Goal: Information Seeking & Learning: Learn about a topic

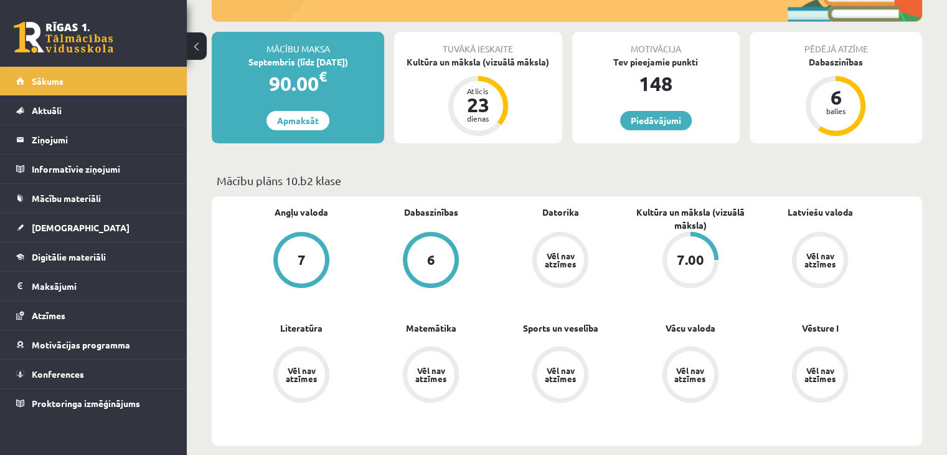
scroll to position [249, 0]
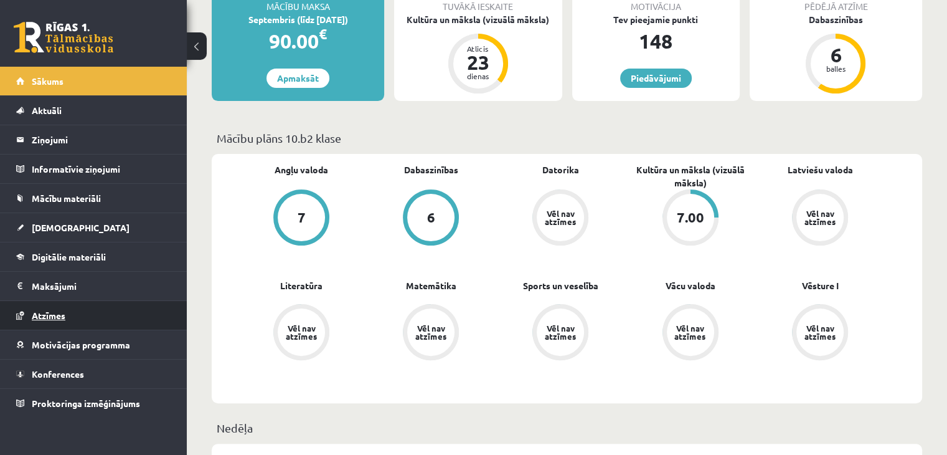
click at [81, 305] on link "Atzīmes" at bounding box center [93, 315] width 155 height 29
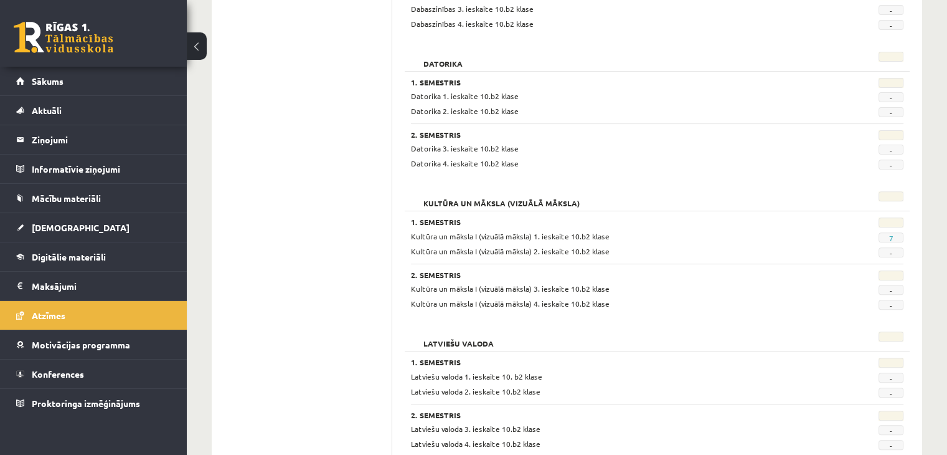
scroll to position [436, 0]
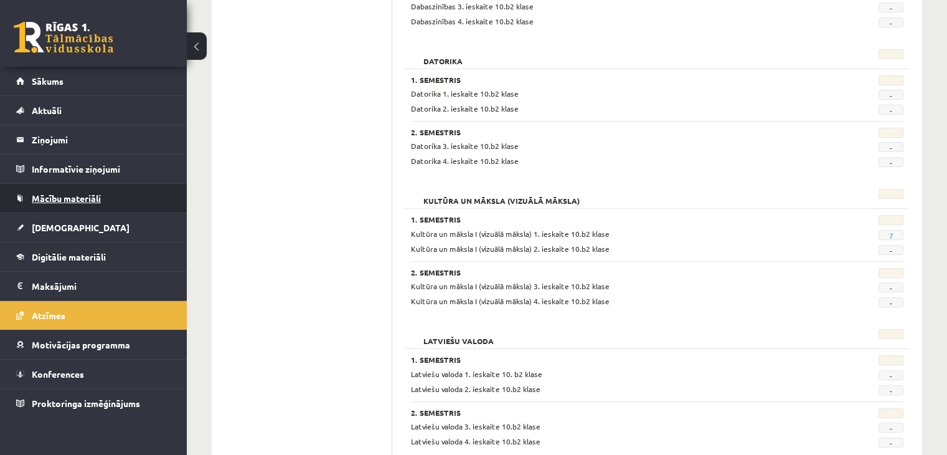
click at [128, 195] on link "Mācību materiāli" at bounding box center [93, 198] width 155 height 29
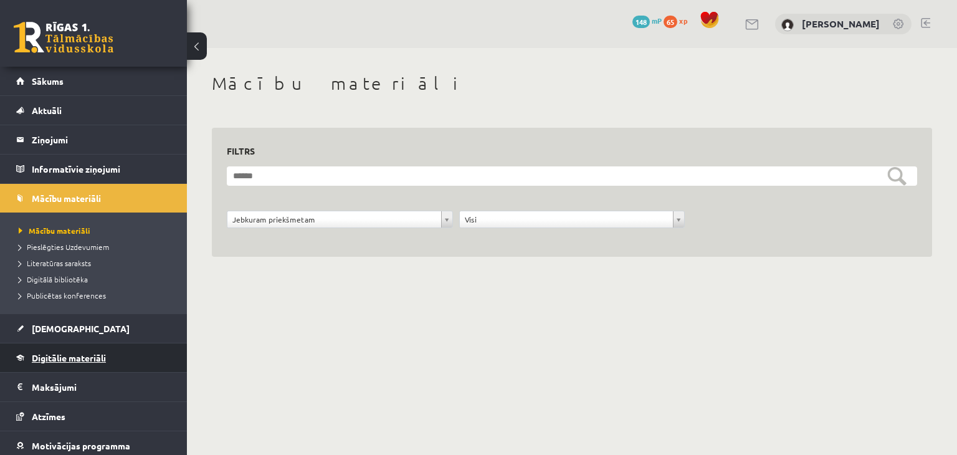
click at [131, 358] on link "Digitālie materiāli" at bounding box center [93, 357] width 155 height 29
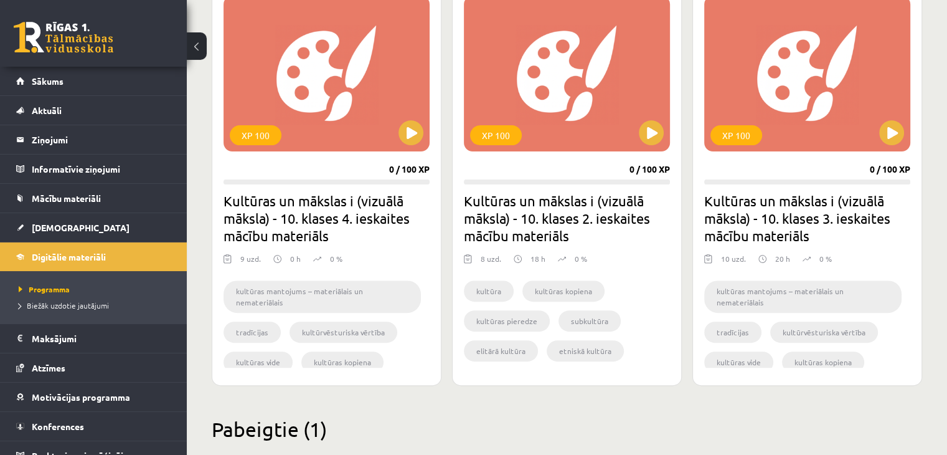
scroll to position [362, 0]
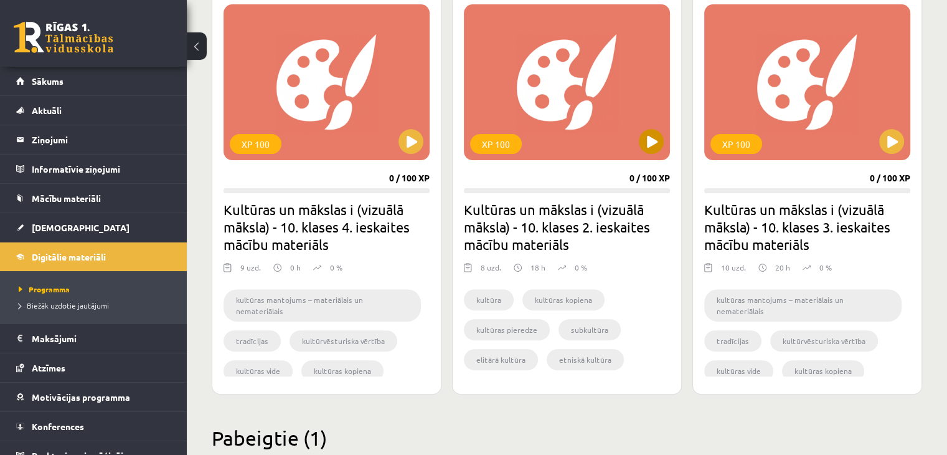
click at [572, 118] on div "XP 100" at bounding box center [567, 82] width 206 height 156
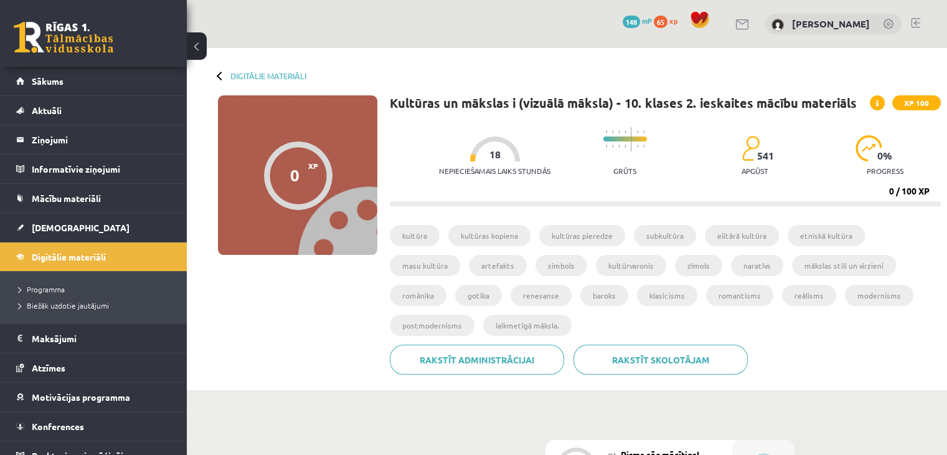
click at [223, 73] on div at bounding box center [221, 75] width 9 height 9
click at [216, 75] on div "Digitālie materiāli 0 XP XP 100 0 / 100 XP Kultūras un mākslas i (vizuālā māksl…" at bounding box center [567, 219] width 760 height 342
click at [263, 73] on link "Digitālie materiāli" at bounding box center [268, 75] width 76 height 9
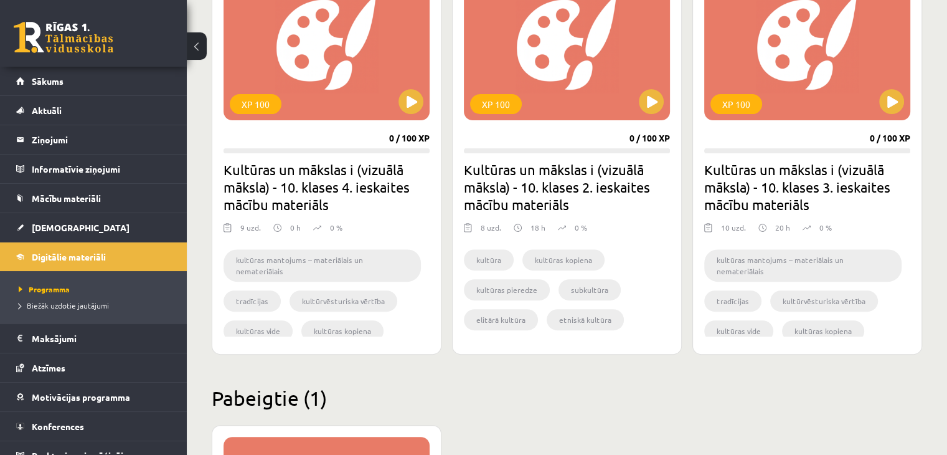
scroll to position [560, 0]
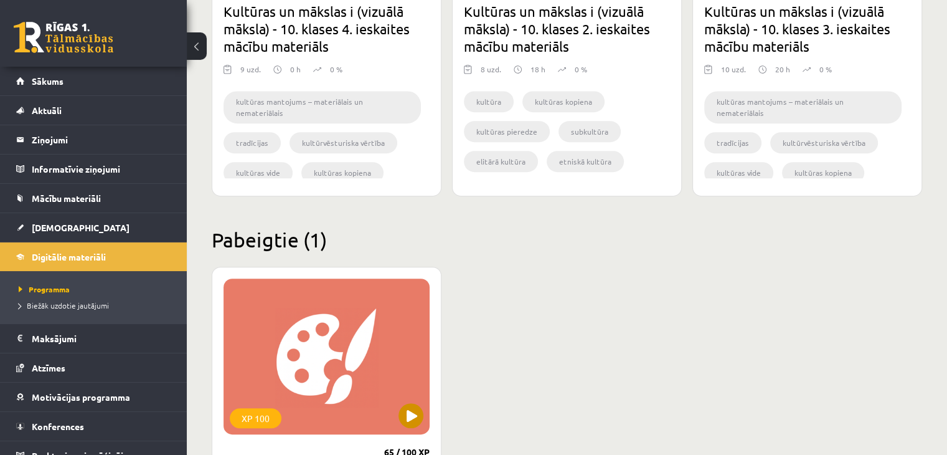
click at [390, 375] on div "XP 100" at bounding box center [327, 356] width 206 height 156
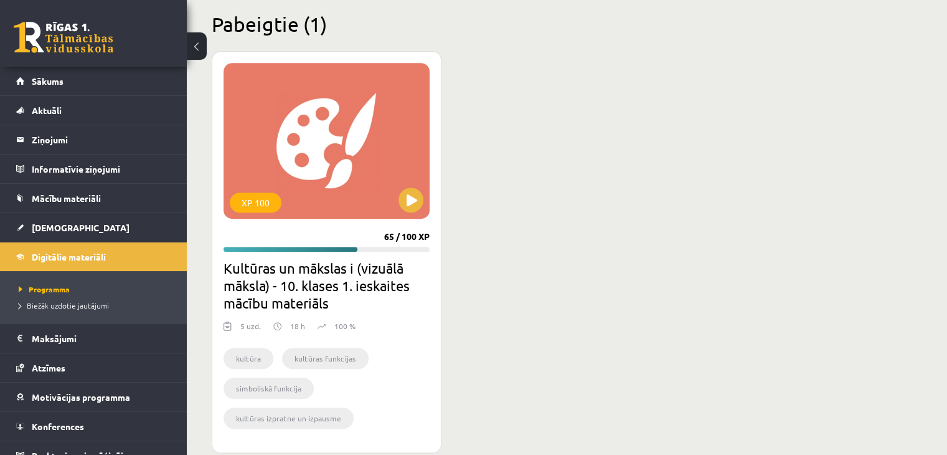
scroll to position [798, 0]
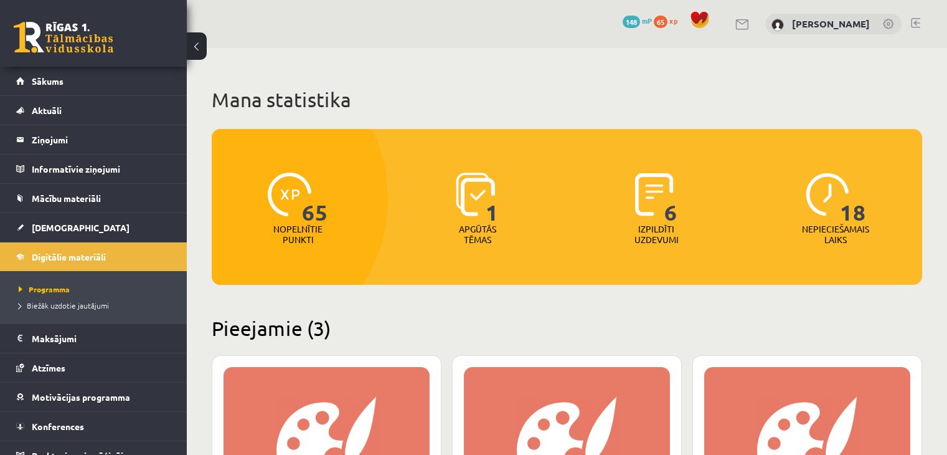
scroll to position [798, 0]
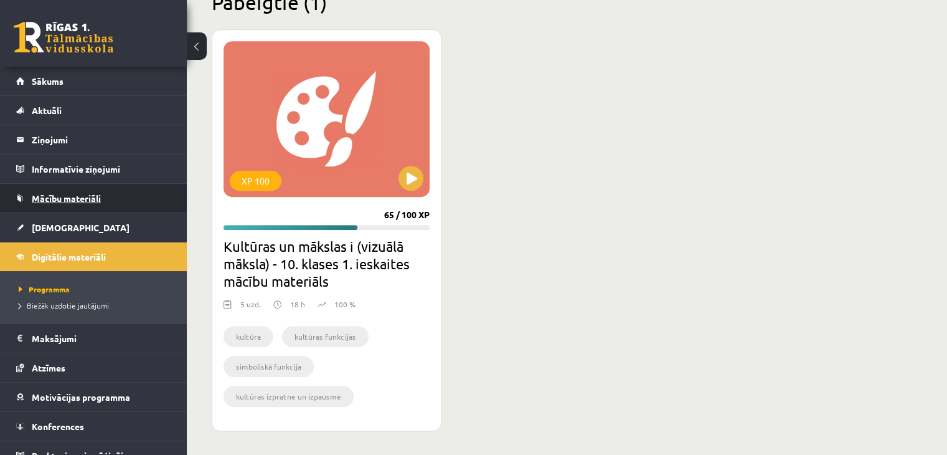
click at [106, 201] on link "Mācību materiāli" at bounding box center [93, 198] width 155 height 29
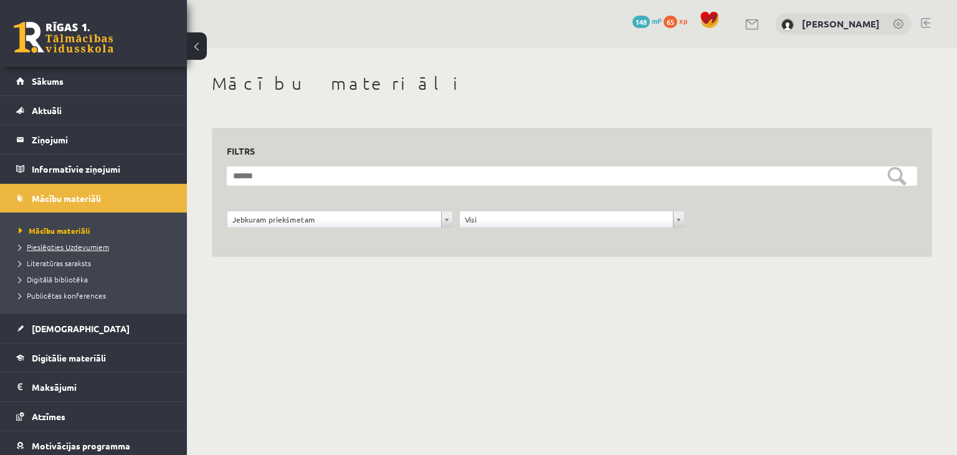
click at [87, 245] on span "Pieslēgties Uzdevumiem" at bounding box center [64, 247] width 90 height 10
click at [92, 265] on link "Literatūras saraksts" at bounding box center [97, 262] width 156 height 11
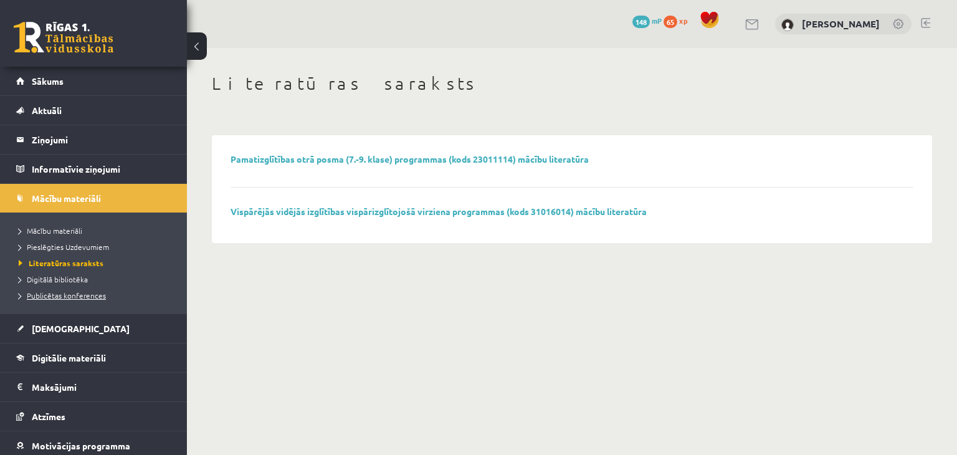
click at [70, 290] on link "Publicētas konferences" at bounding box center [97, 295] width 156 height 11
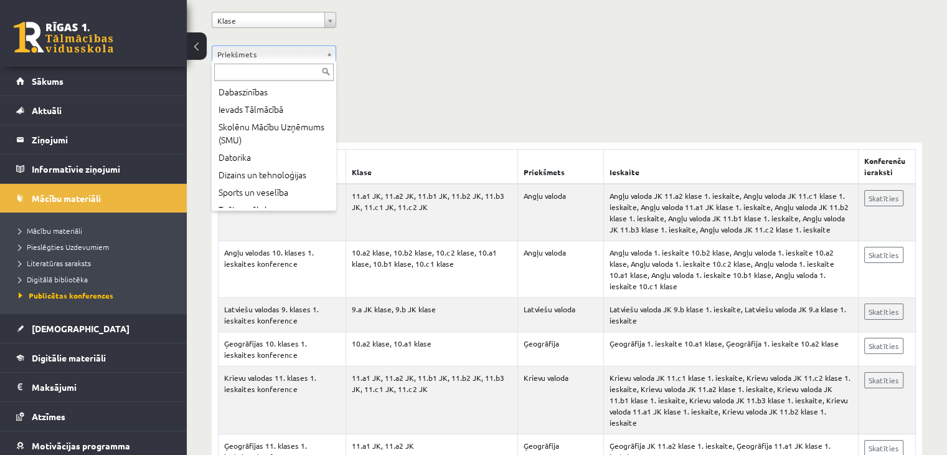
scroll to position [249, 0]
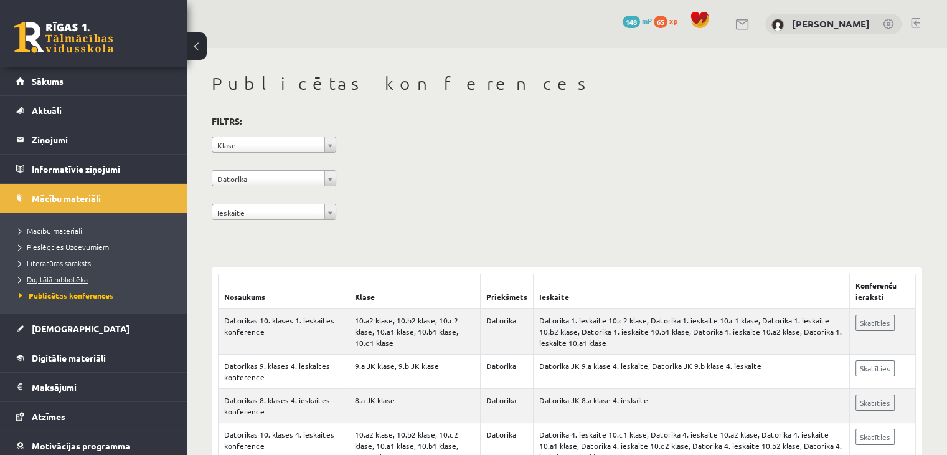
click at [72, 279] on span "Digitālā bibliotēka" at bounding box center [53, 279] width 69 height 10
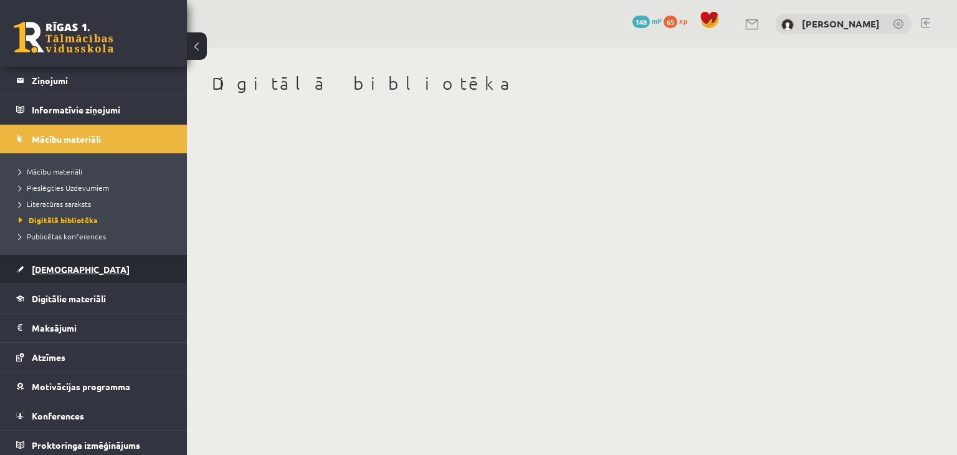
scroll to position [62, 0]
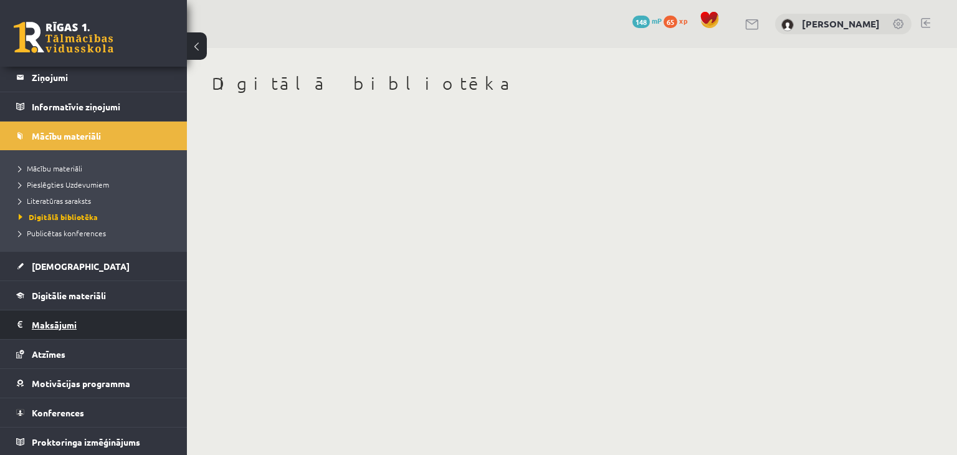
click at [100, 332] on legend "Maksājumi 0" at bounding box center [102, 324] width 140 height 29
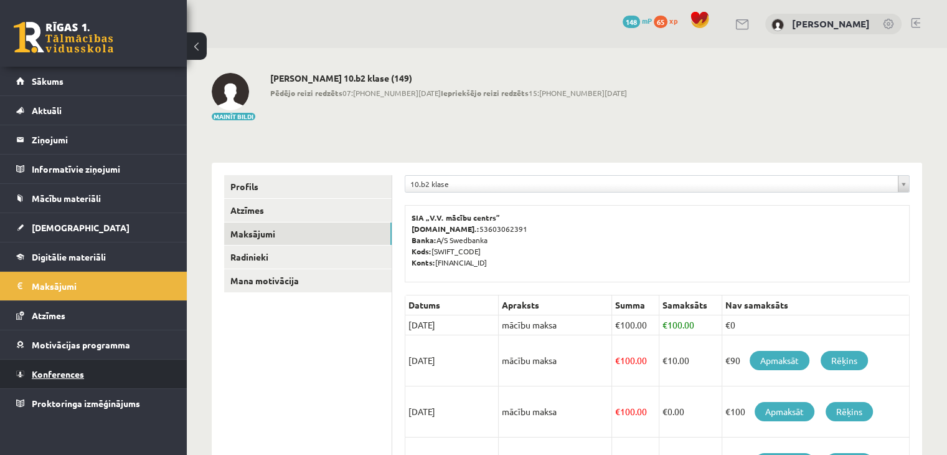
click at [90, 373] on link "Konferences" at bounding box center [93, 373] width 155 height 29
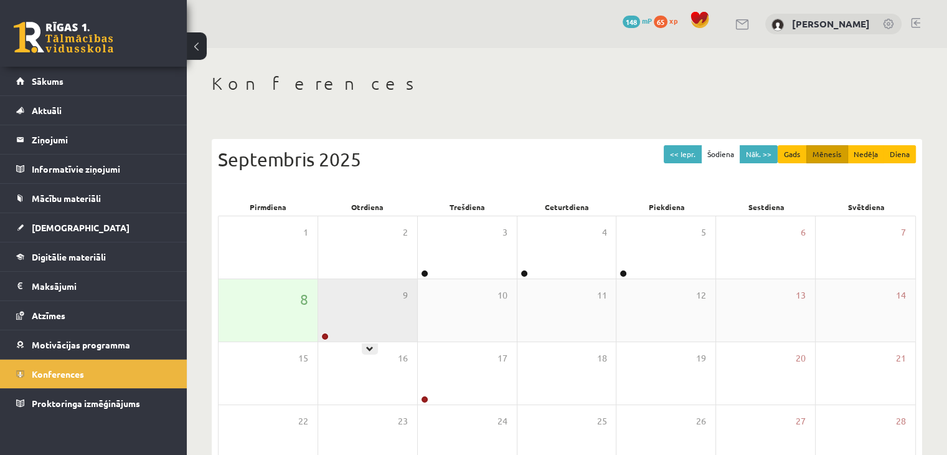
click at [347, 302] on div "9" at bounding box center [367, 310] width 99 height 62
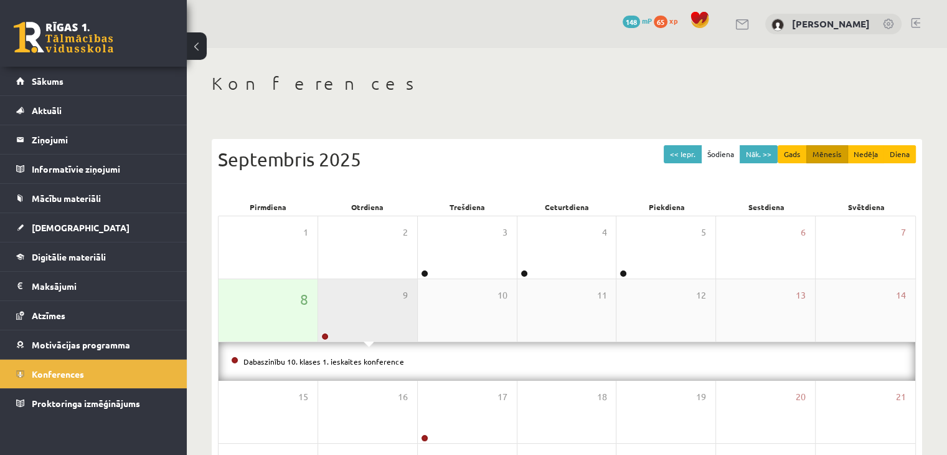
click at [344, 301] on div "9" at bounding box center [367, 310] width 99 height 62
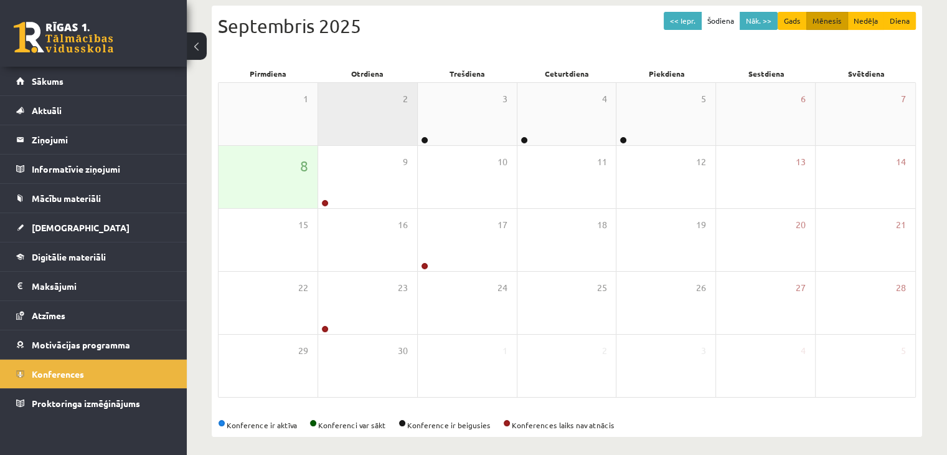
scroll to position [140, 0]
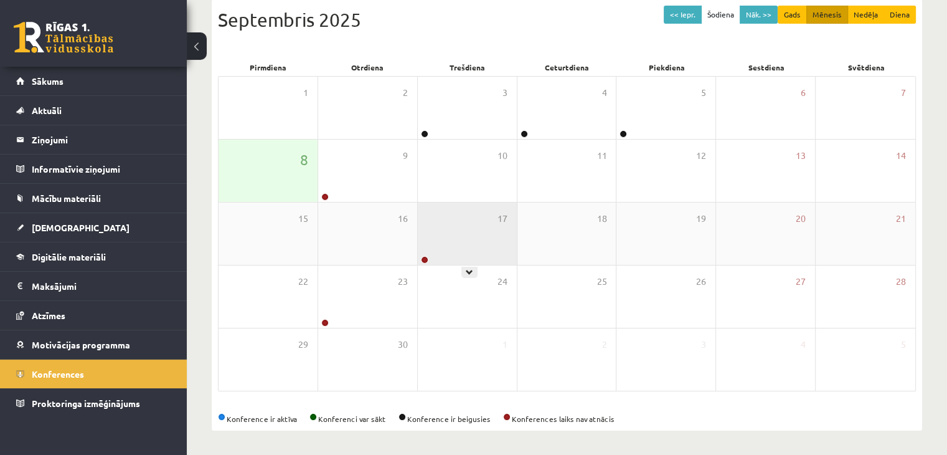
click at [461, 217] on div "17" at bounding box center [467, 233] width 99 height 62
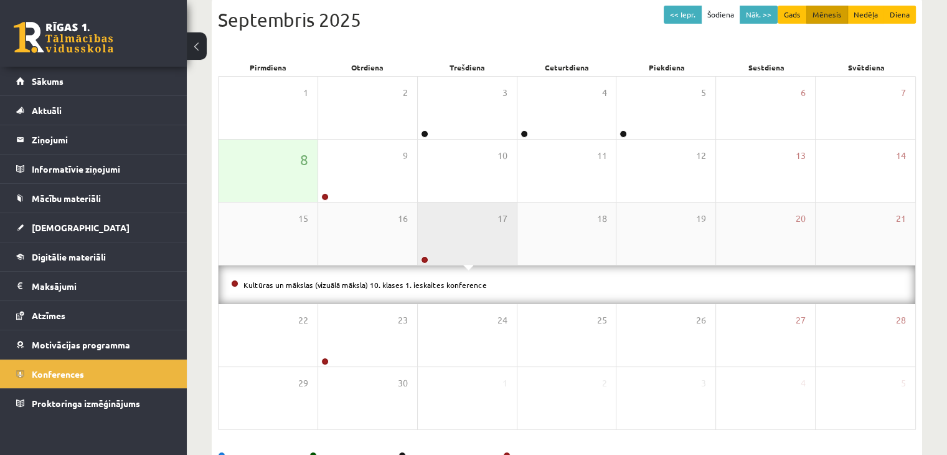
click at [461, 219] on div "17" at bounding box center [467, 233] width 99 height 62
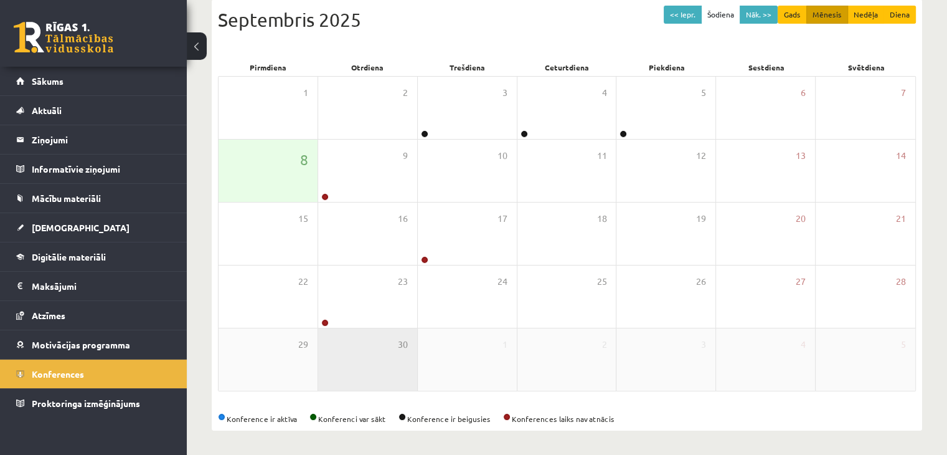
click at [367, 336] on div "30" at bounding box center [367, 359] width 99 height 62
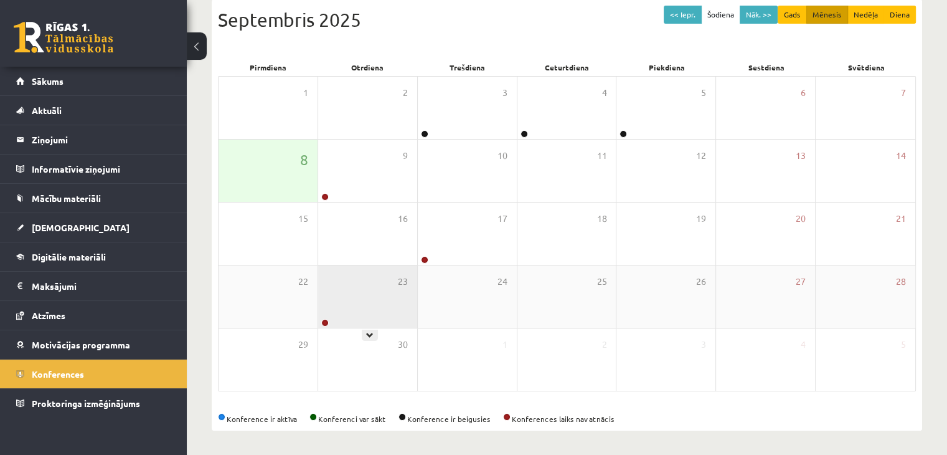
click at [366, 317] on div "23" at bounding box center [367, 296] width 99 height 62
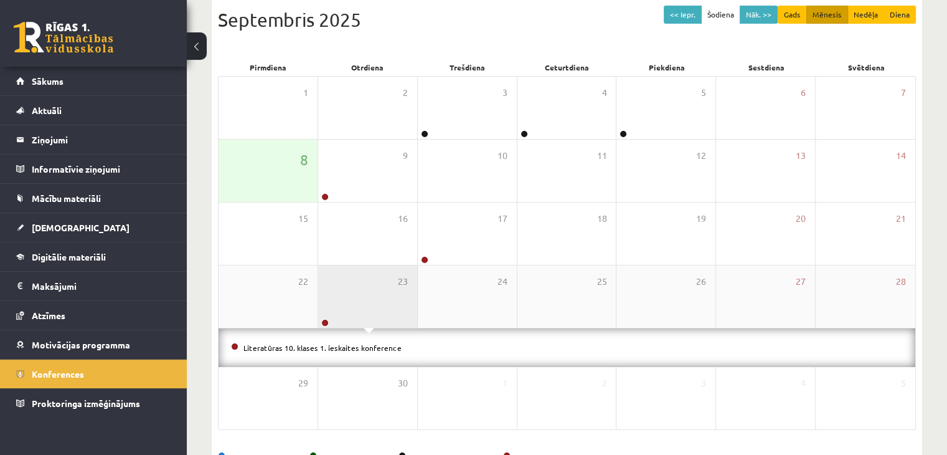
click at [366, 297] on div "23" at bounding box center [367, 296] width 99 height 62
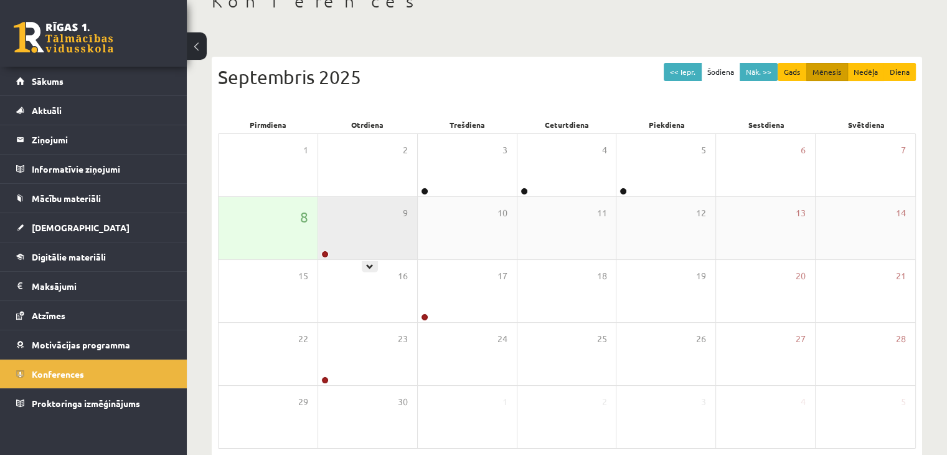
scroll to position [77, 0]
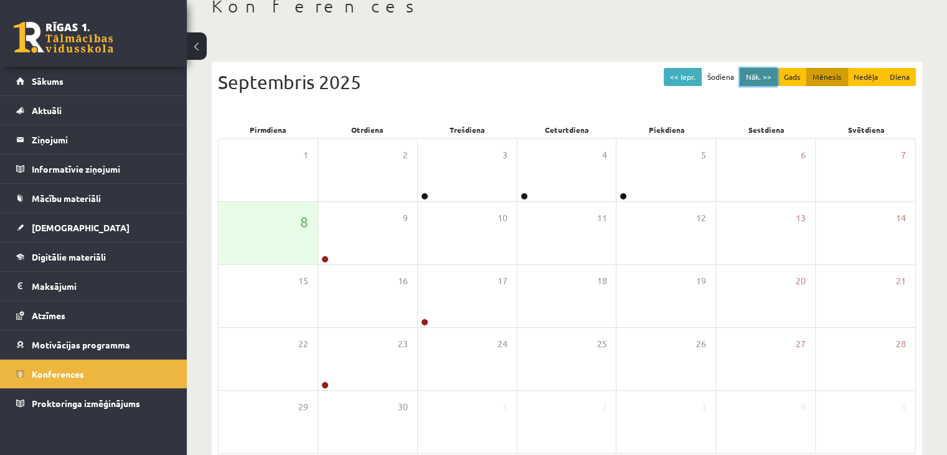
click at [757, 72] on button "Nāk. >>" at bounding box center [759, 77] width 38 height 18
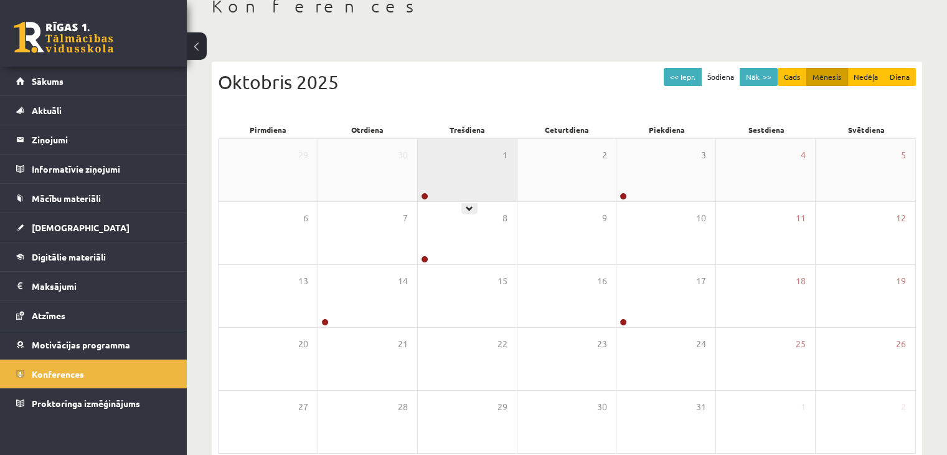
click at [471, 164] on div "1" at bounding box center [467, 170] width 99 height 62
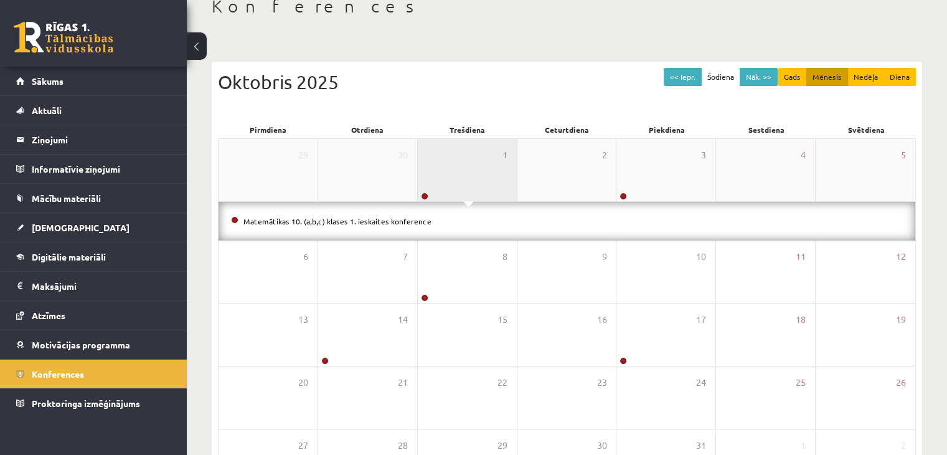
click at [471, 165] on div "1" at bounding box center [467, 170] width 99 height 62
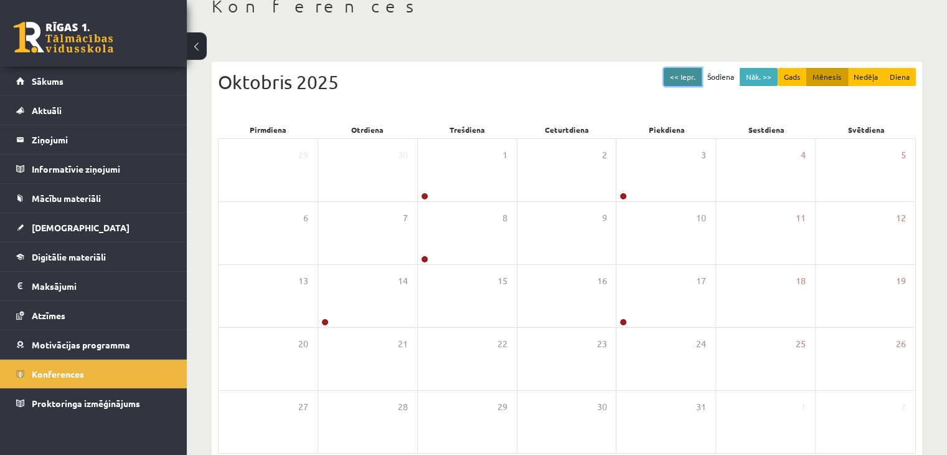
drag, startPoint x: 690, startPoint y: 78, endPoint x: 666, endPoint y: 86, distance: 25.0
click at [690, 77] on button "<< Iepr." at bounding box center [683, 77] width 38 height 18
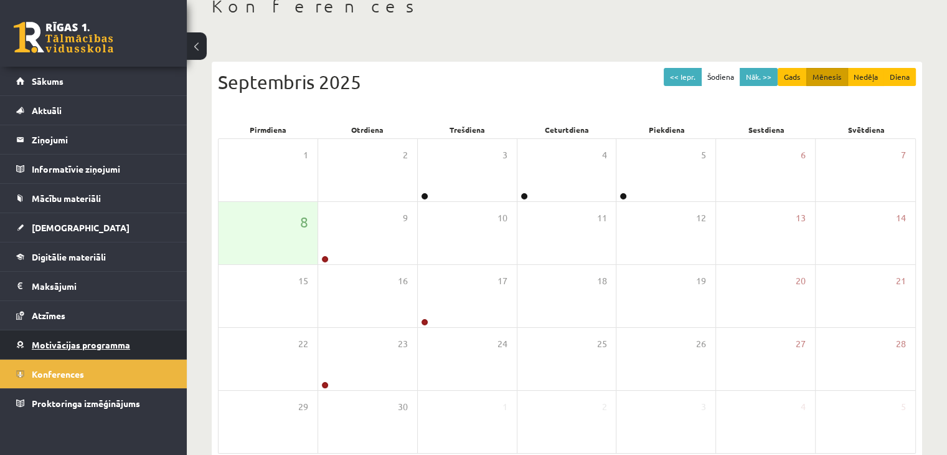
click at [138, 334] on link "Motivācijas programma" at bounding box center [93, 344] width 155 height 29
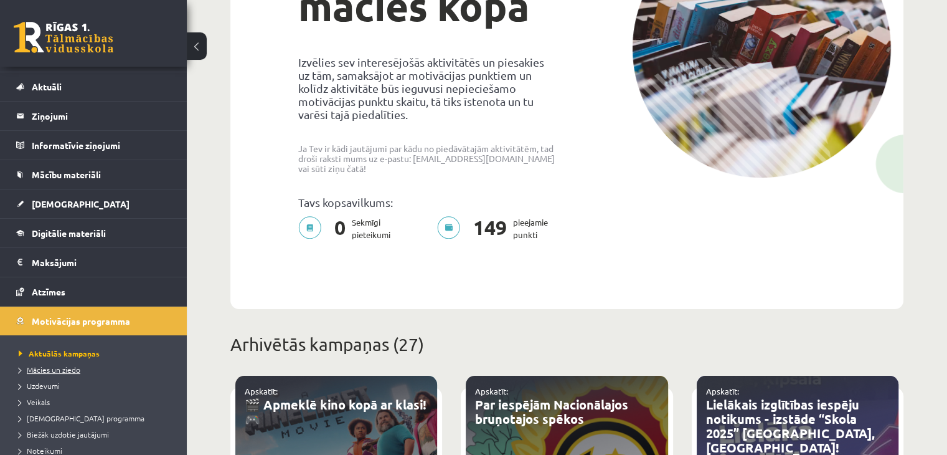
scroll to position [62, 0]
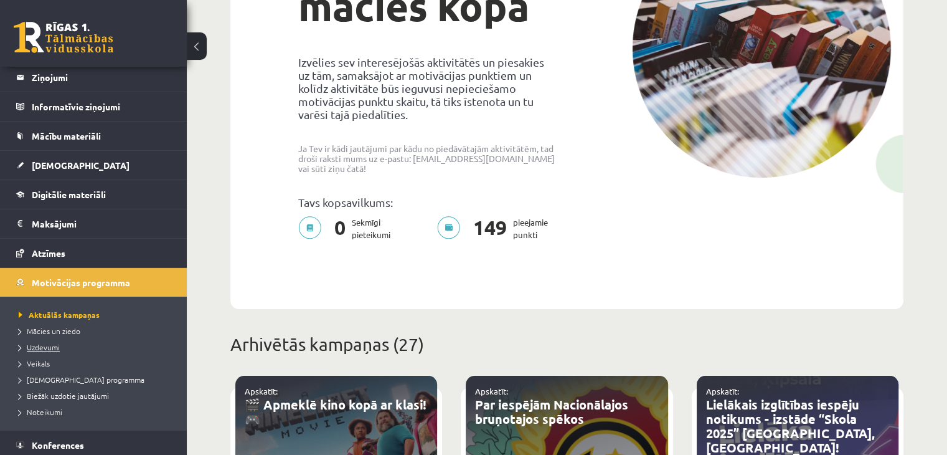
click at [50, 346] on span "Uzdevumi" at bounding box center [39, 347] width 41 height 10
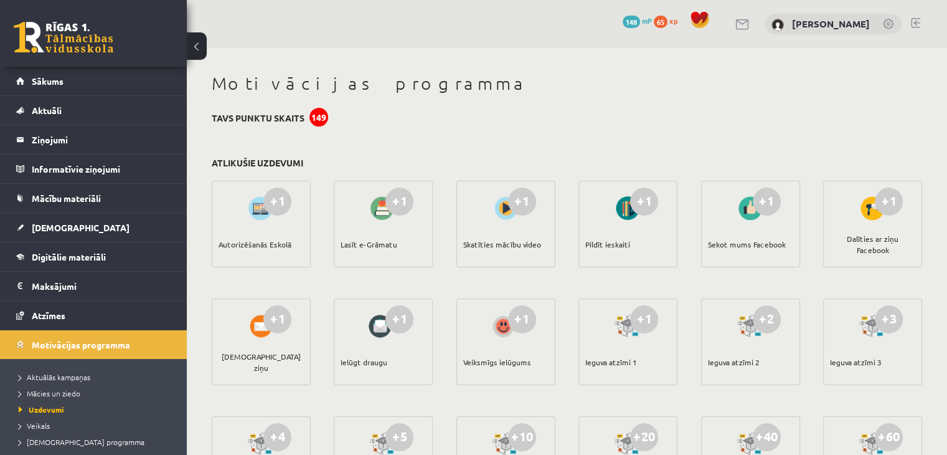
click at [381, 246] on div "Lasīt e-Grāmatu" at bounding box center [369, 244] width 57 height 44
click at [386, 209] on div at bounding box center [383, 208] width 35 height 29
click at [125, 196] on link "Mācību materiāli" at bounding box center [93, 198] width 155 height 29
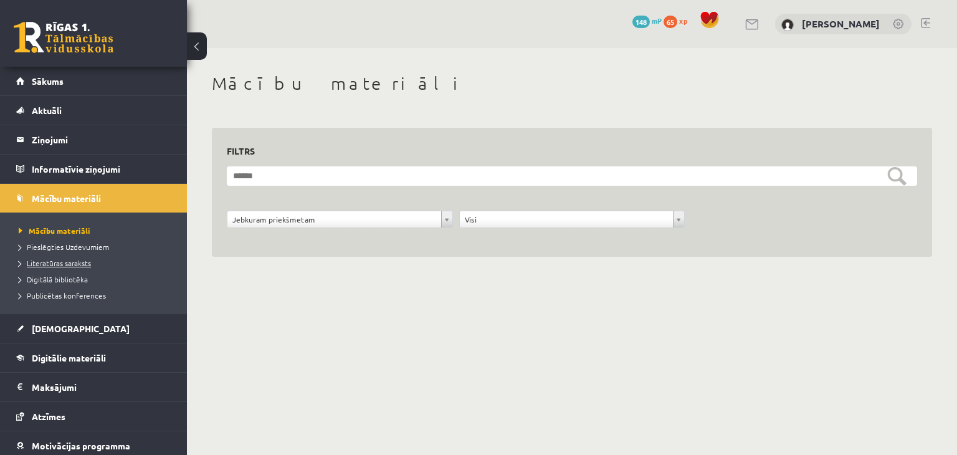
click at [87, 262] on span "Literatūras saraksts" at bounding box center [55, 263] width 72 height 10
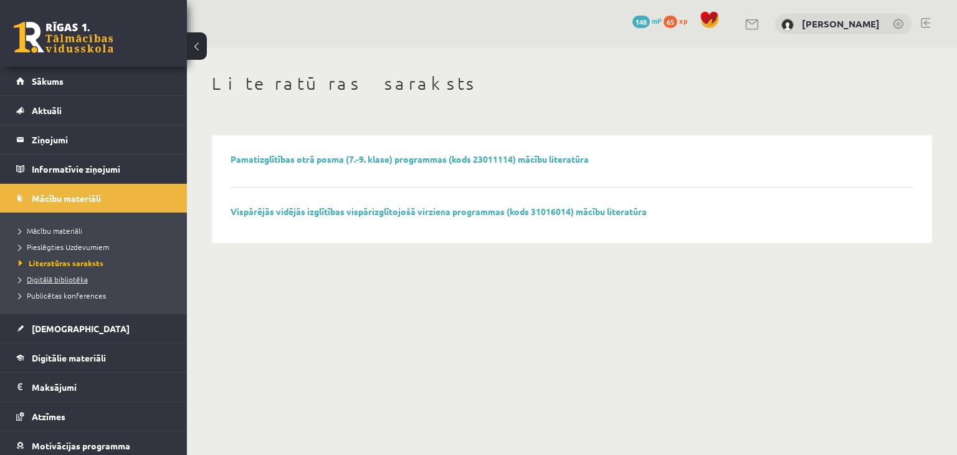
click at [47, 278] on span "Digitālā bibliotēka" at bounding box center [53, 279] width 69 height 10
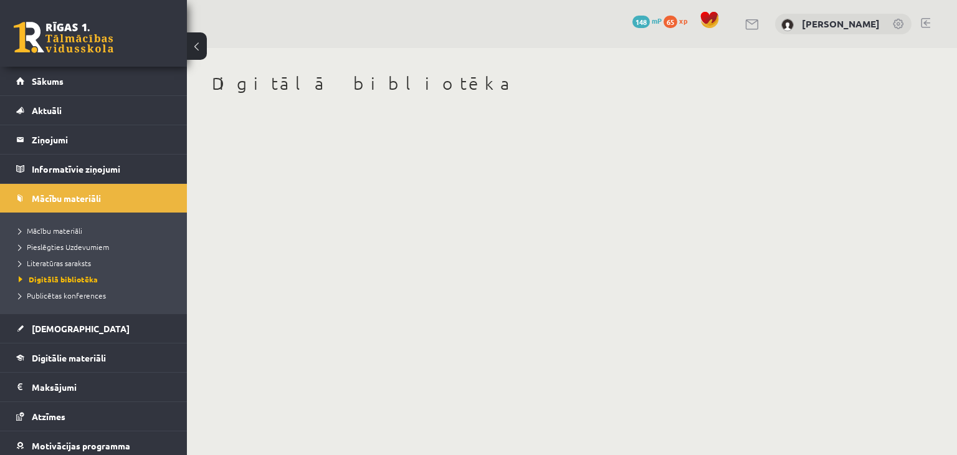
drag, startPoint x: 194, startPoint y: 105, endPoint x: 207, endPoint y: 96, distance: 15.2
click at [197, 103] on div "Digitālā bibliotēka" at bounding box center [572, 93] width 770 height 90
click at [130, 165] on legend "Informatīvie ziņojumi 0" at bounding box center [102, 168] width 140 height 29
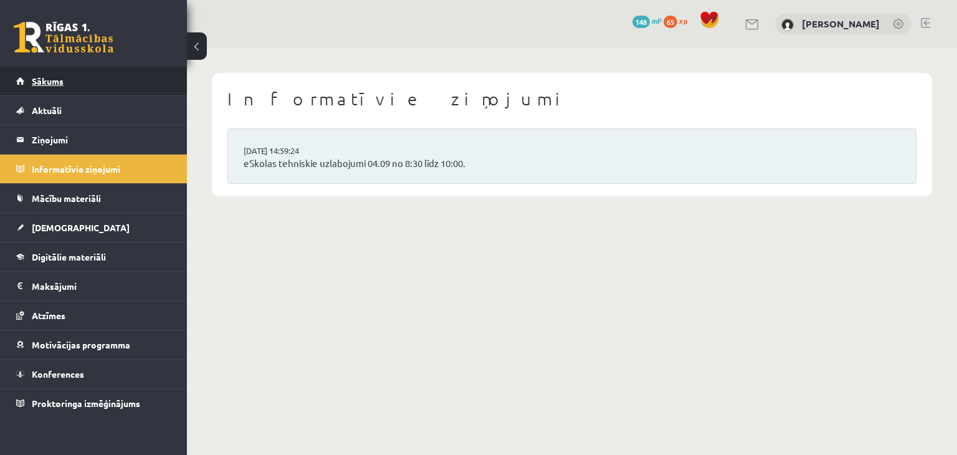
click at [88, 82] on link "Sākums" at bounding box center [93, 81] width 155 height 29
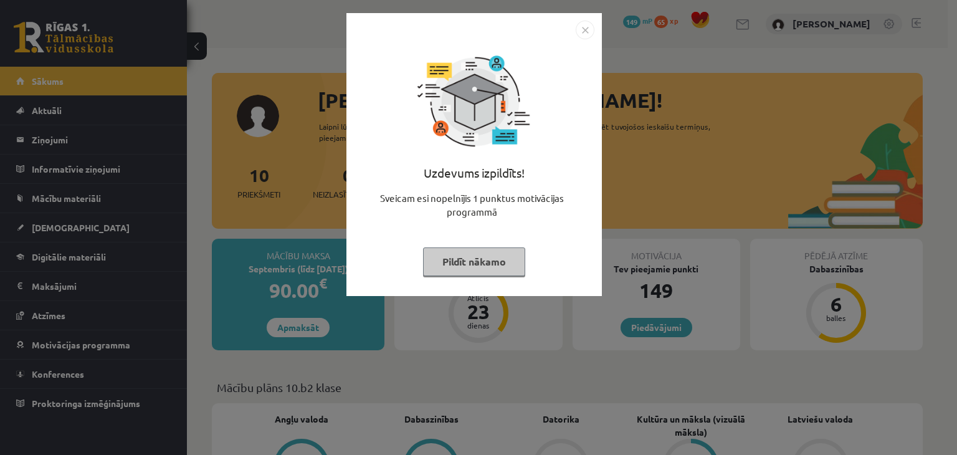
click at [468, 255] on button "Pildīt nākamo" at bounding box center [474, 261] width 102 height 29
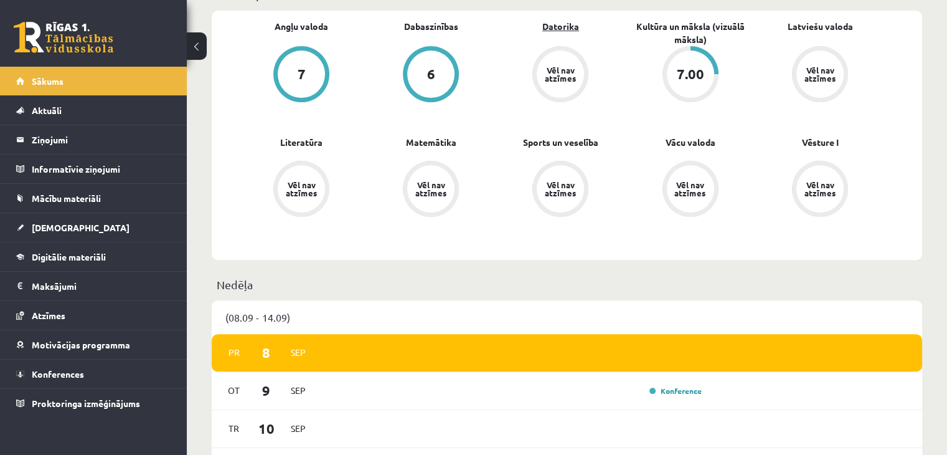
scroll to position [498, 0]
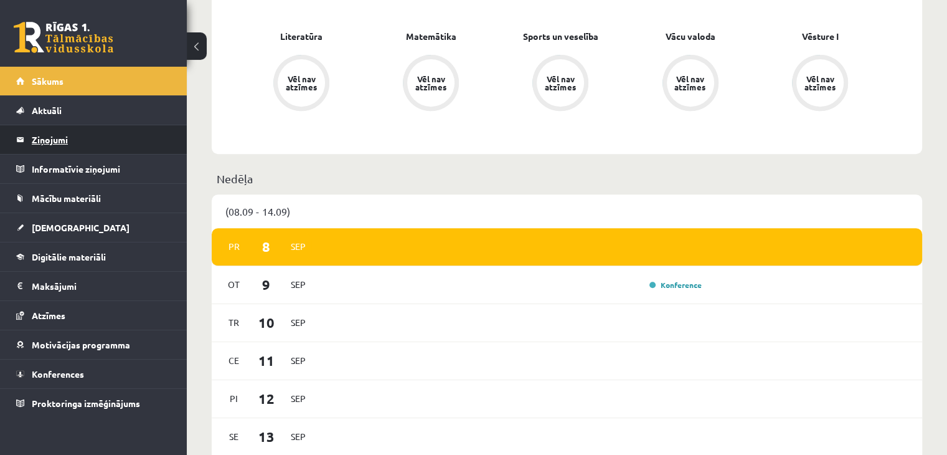
click at [143, 147] on legend "Ziņojumi 0" at bounding box center [102, 139] width 140 height 29
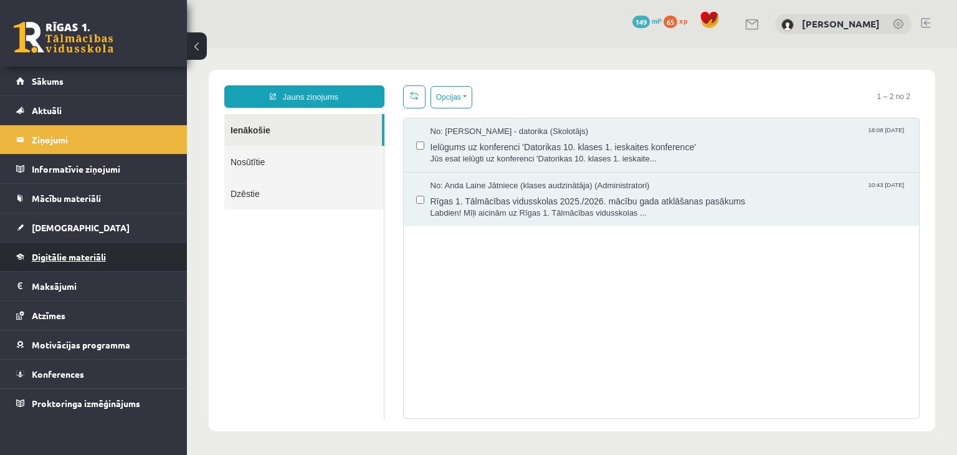
click at [142, 264] on link "Digitālie materiāli" at bounding box center [93, 256] width 155 height 29
